Goal: Navigation & Orientation: Find specific page/section

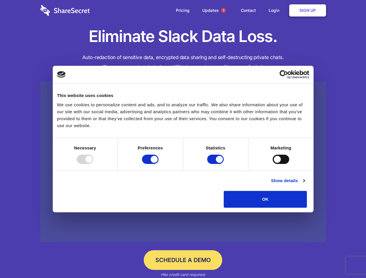
click at [93, 164] on div at bounding box center [85, 159] width 17 height 9
click at [159, 164] on input "Preferences" at bounding box center [150, 159] width 17 height 9
checkbox input "false"
click at [216, 164] on input "Statistics" at bounding box center [215, 159] width 17 height 9
checkbox input "false"
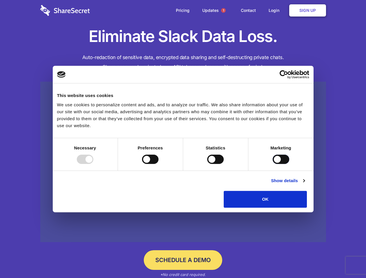
click at [273, 164] on input "Marketing" at bounding box center [281, 159] width 17 height 9
checkbox input "true"
click at [305, 184] on link "Show details" at bounding box center [288, 180] width 34 height 7
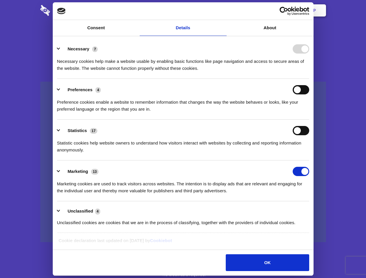
click at [309, 79] on li "Necessary 7 Necessary cookies help make a website usable by enabling basic func…" at bounding box center [183, 58] width 252 height 41
click at [223, 10] on span "1" at bounding box center [223, 10] width 5 height 5
